Goal: Transaction & Acquisition: Obtain resource

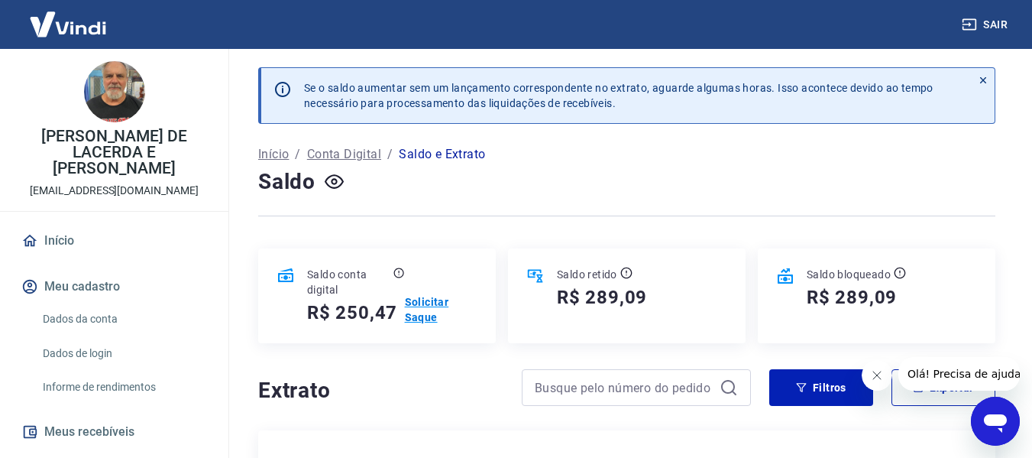
click at [430, 297] on p "Solicitar Saque" at bounding box center [441, 309] width 73 height 31
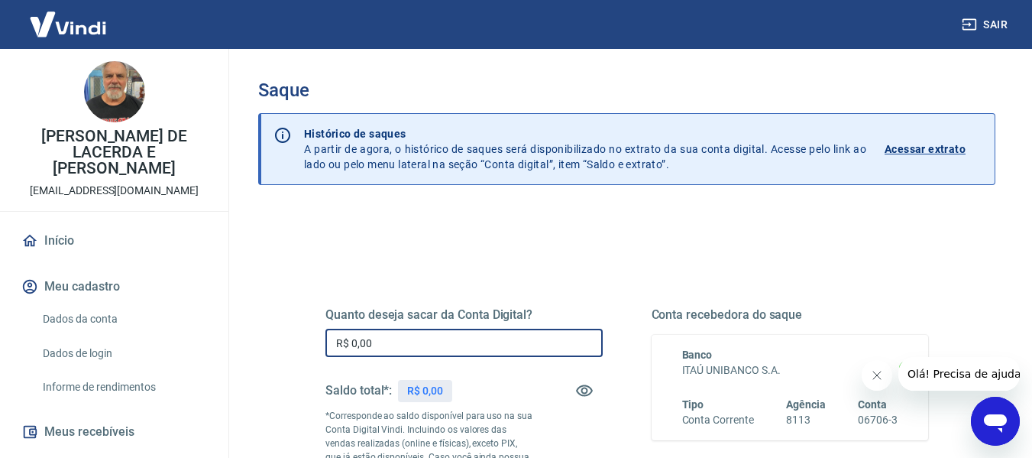
click at [443, 353] on input "R$ 0,00" at bounding box center [464, 343] width 277 height 28
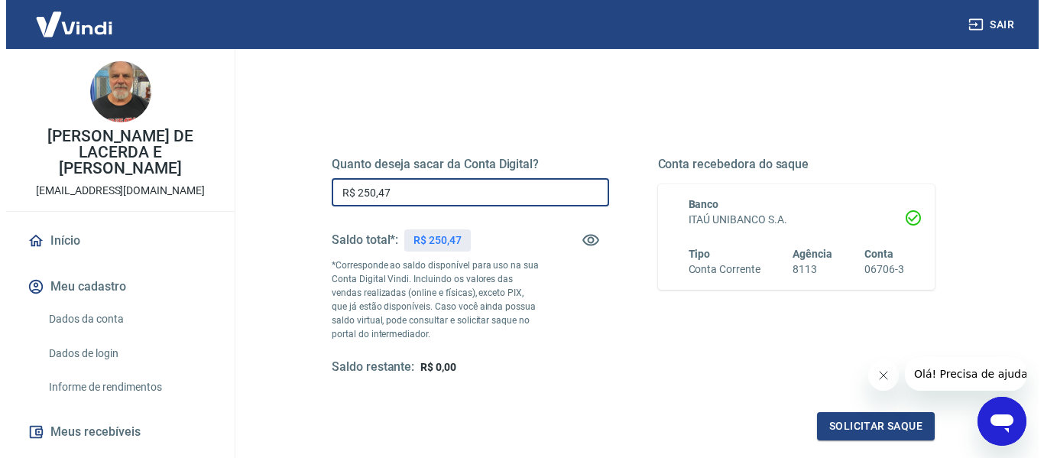
scroll to position [229, 0]
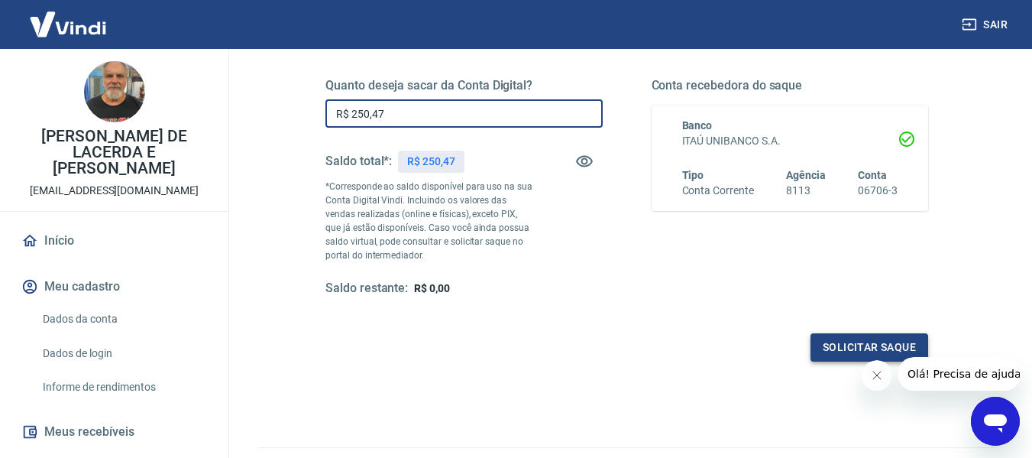
type input "R$ 250,47"
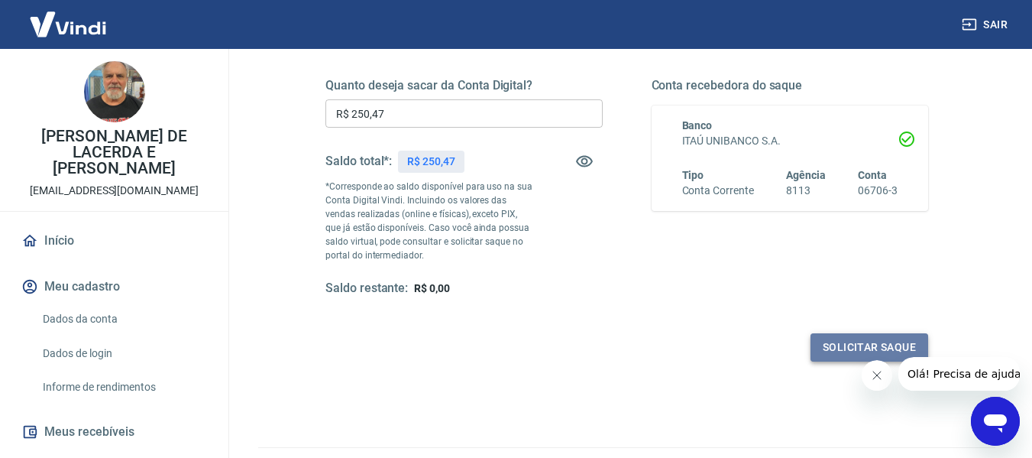
click at [835, 351] on button "Solicitar saque" at bounding box center [870, 347] width 118 height 28
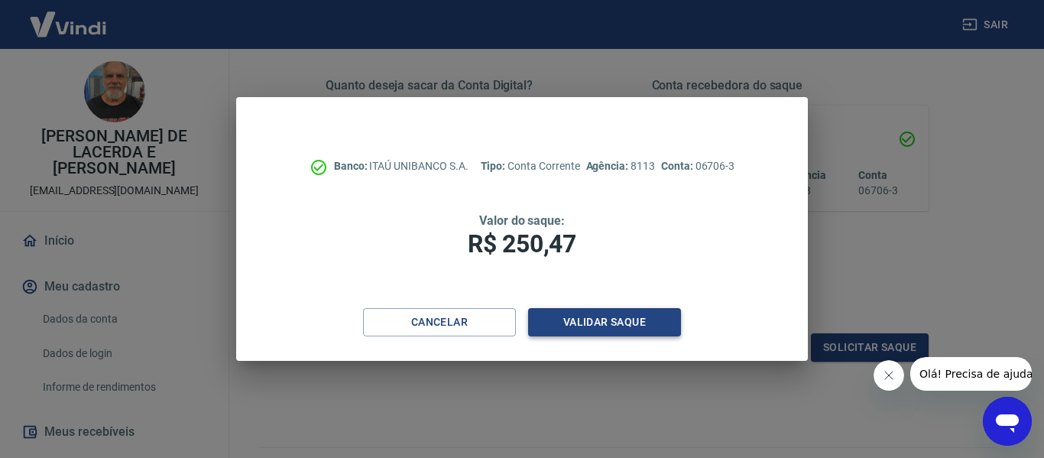
click at [608, 313] on button "Validar saque" at bounding box center [604, 322] width 153 height 28
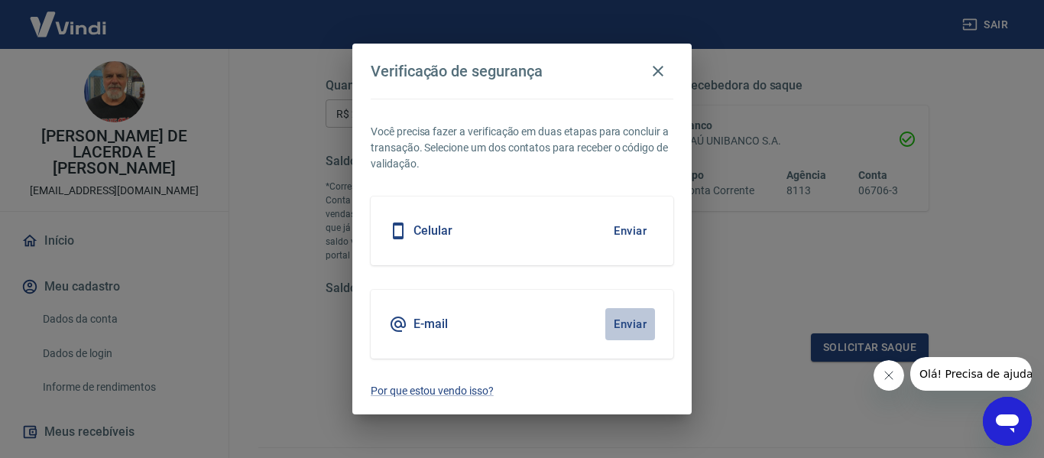
click at [611, 329] on button "Enviar" at bounding box center [630, 324] width 50 height 32
click at [621, 321] on button "Enviar" at bounding box center [630, 324] width 50 height 32
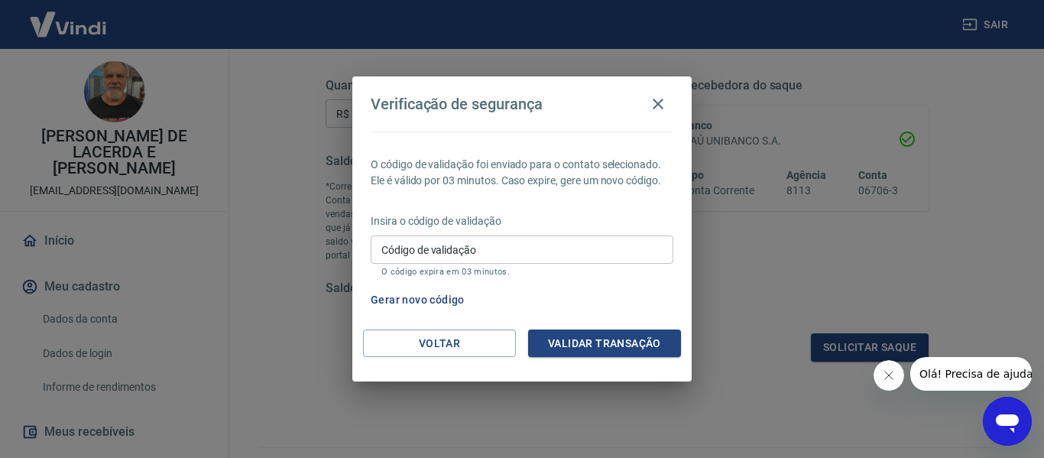
click at [535, 248] on input "Código de validação" at bounding box center [522, 249] width 303 height 28
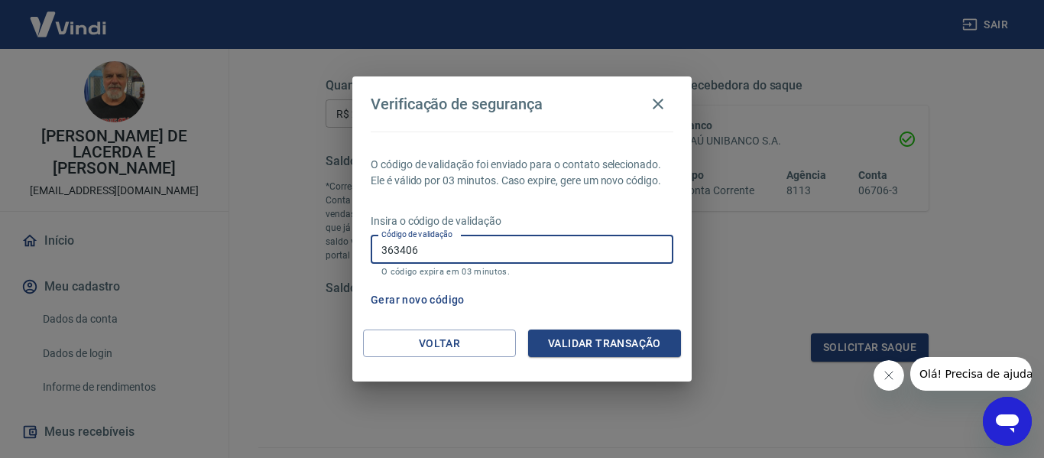
type input "363406"
click at [559, 338] on button "Validar transação" at bounding box center [604, 343] width 153 height 28
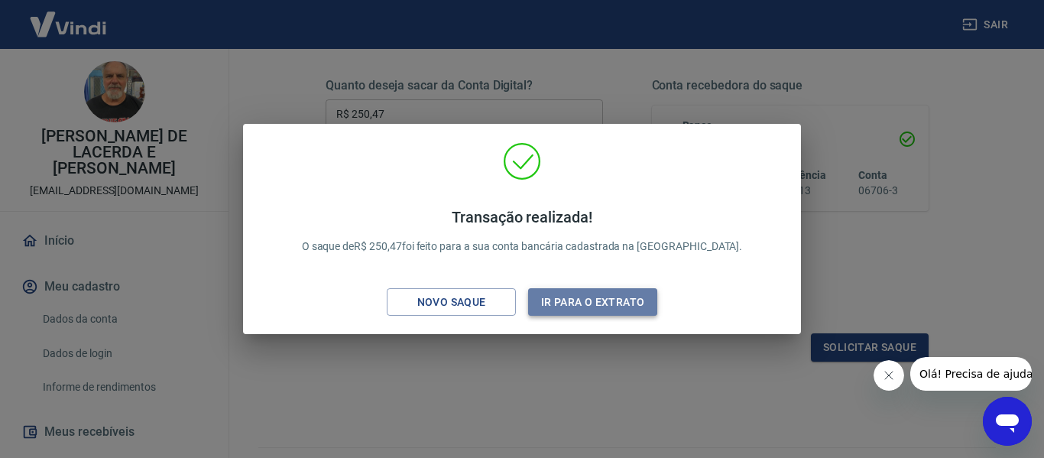
click at [552, 295] on button "Ir para o extrato" at bounding box center [592, 302] width 129 height 28
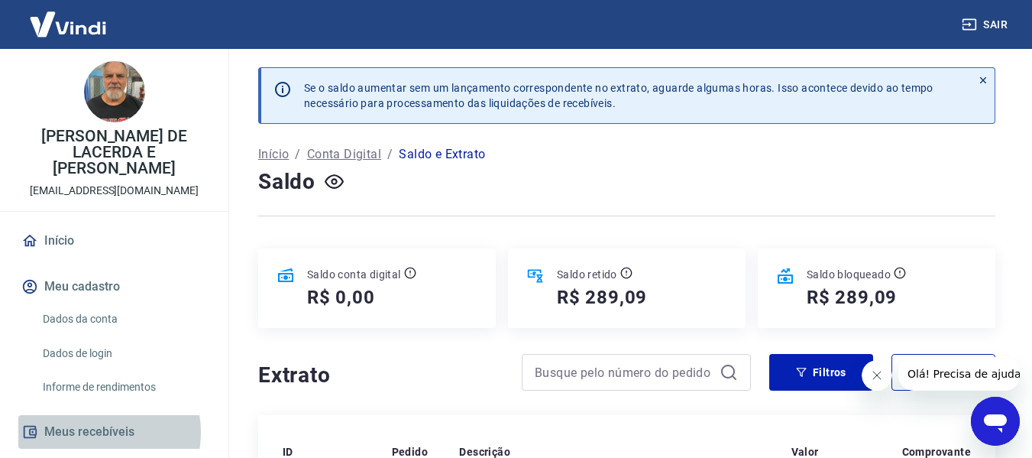
click at [102, 416] on button "Meus recebíveis" at bounding box center [114, 432] width 192 height 34
click at [93, 415] on button "Meus recebíveis" at bounding box center [114, 432] width 192 height 34
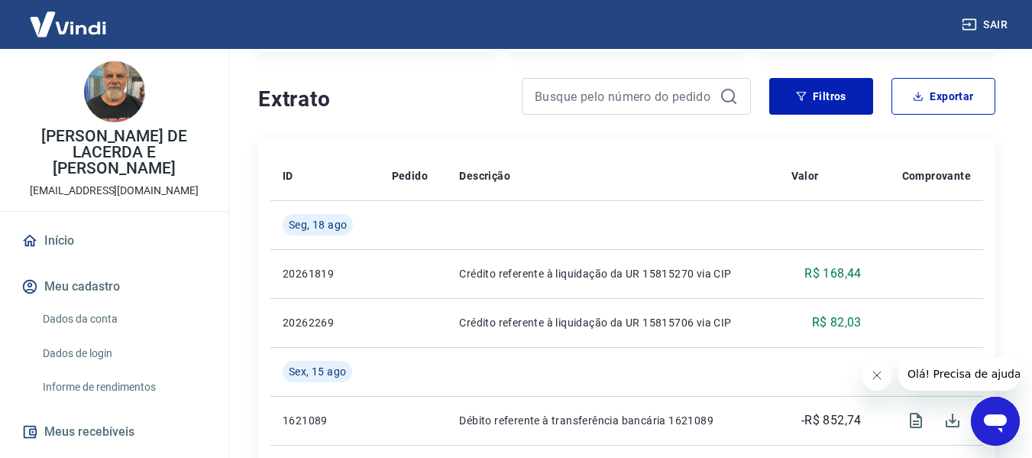
scroll to position [279, 0]
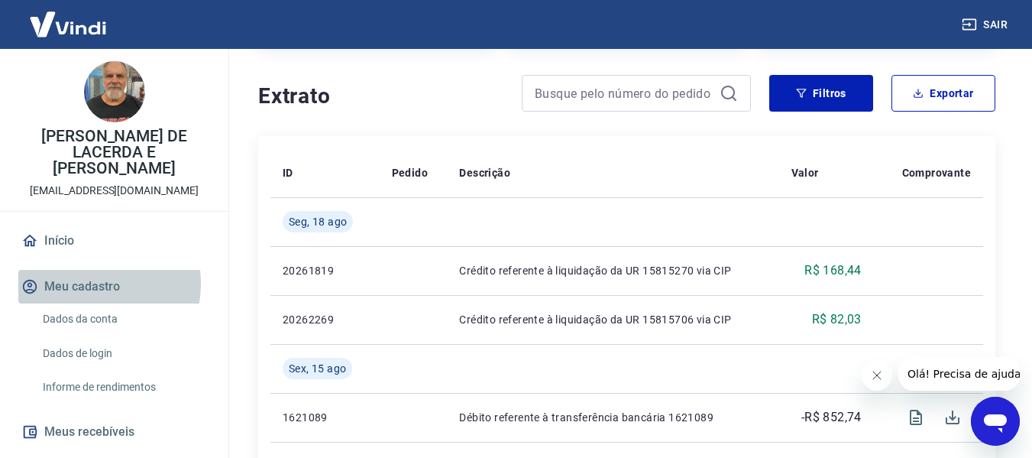
click at [83, 271] on button "Meu cadastro" at bounding box center [114, 287] width 192 height 34
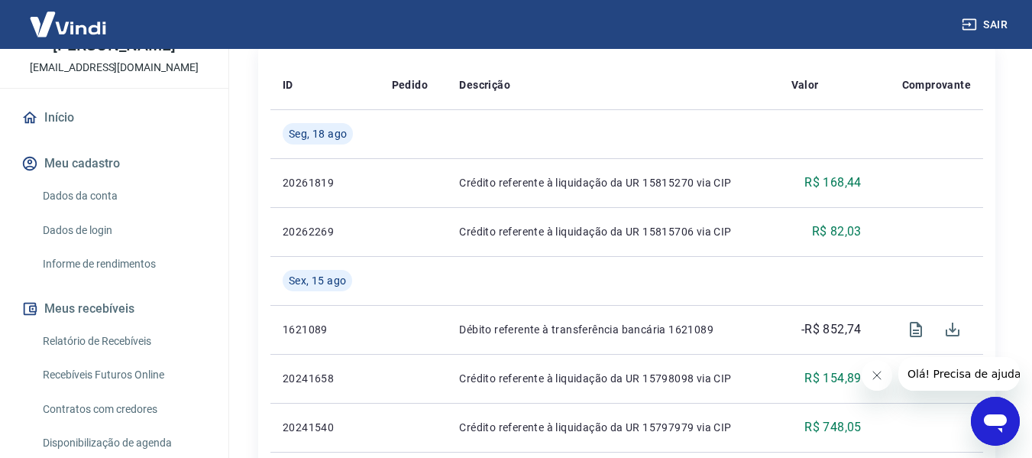
scroll to position [143, 0]
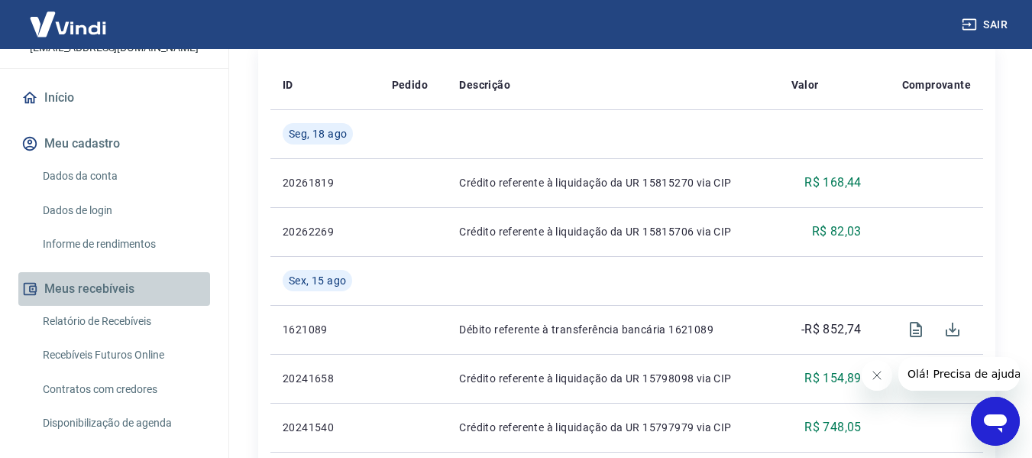
click at [123, 272] on button "Meus recebíveis" at bounding box center [114, 289] width 192 height 34
click at [63, 272] on button "Meus recebíveis" at bounding box center [114, 289] width 192 height 34
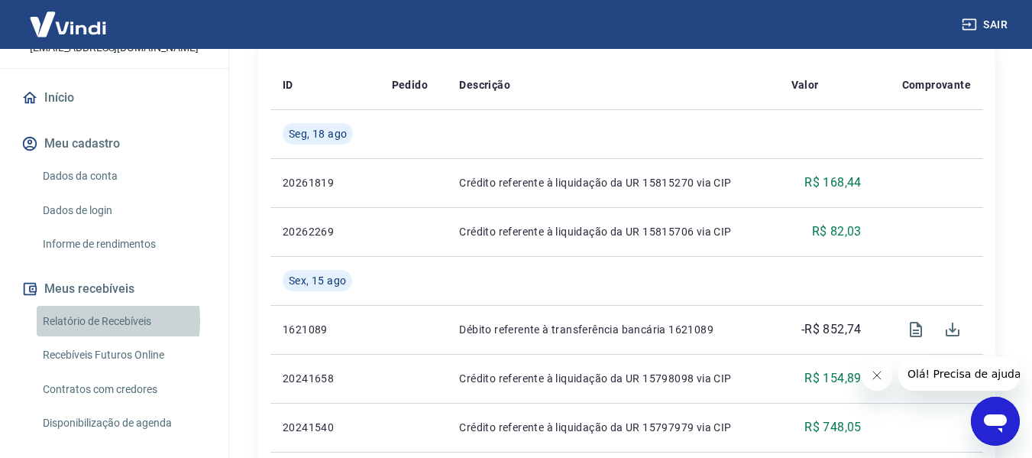
click at [69, 306] on link "Relatório de Recebíveis" at bounding box center [123, 321] width 173 height 31
